Goal: Transaction & Acquisition: Register for event/course

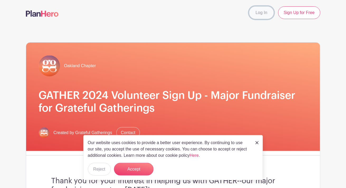
click at [258, 11] on link "Log In" at bounding box center [261, 12] width 25 height 13
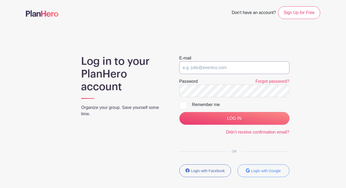
type input "robyne_eldridge@hotmail.com"
click at [228, 125] on form "E-mail robyne_eldridge@hotmail.com Password Forgot password? Remember me LOG IN…" at bounding box center [235, 95] width 110 height 80
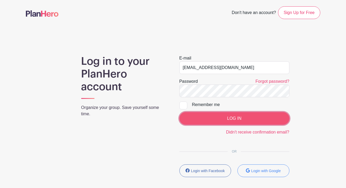
click at [231, 117] on input "LOG IN" at bounding box center [235, 118] width 110 height 13
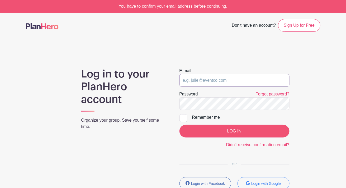
type input "robyne_eldridge@hotmail.com"
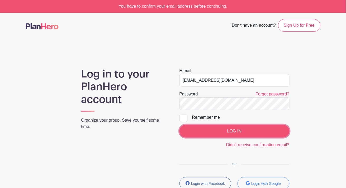
click at [211, 131] on input "LOG IN" at bounding box center [235, 131] width 110 height 13
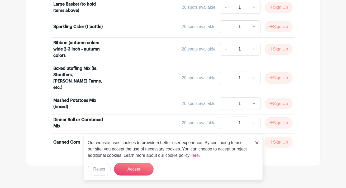
scroll to position [599, 0]
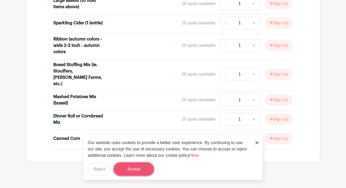
click at [137, 168] on button "Accept" at bounding box center [134, 169] width 40 height 13
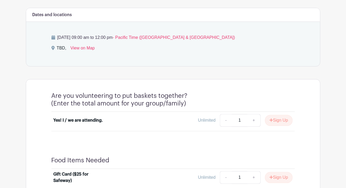
scroll to position [234, 0]
